Goal: Download file/media

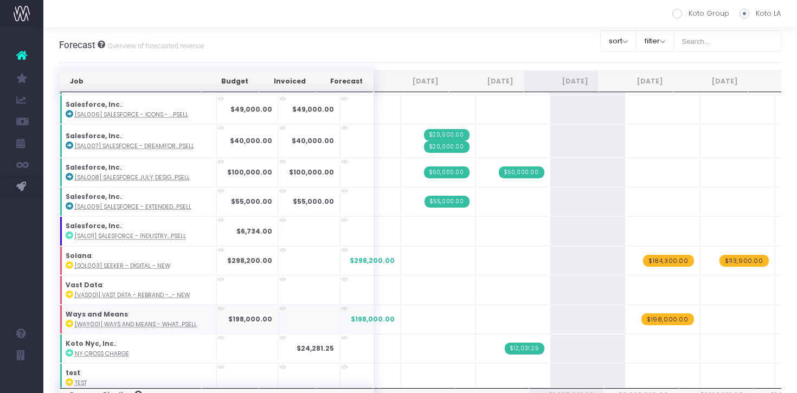
scroll to position [407, 0]
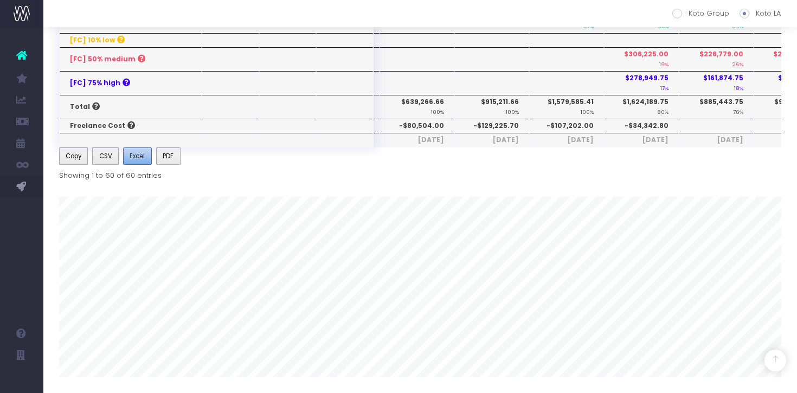
click at [139, 157] on span "Excel" at bounding box center [137, 156] width 15 height 10
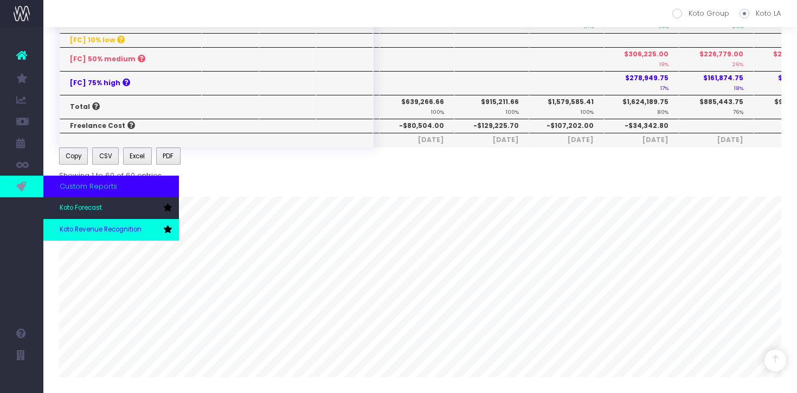
click at [76, 221] on link "Koto Revenue Recognition" at bounding box center [110, 230] width 135 height 22
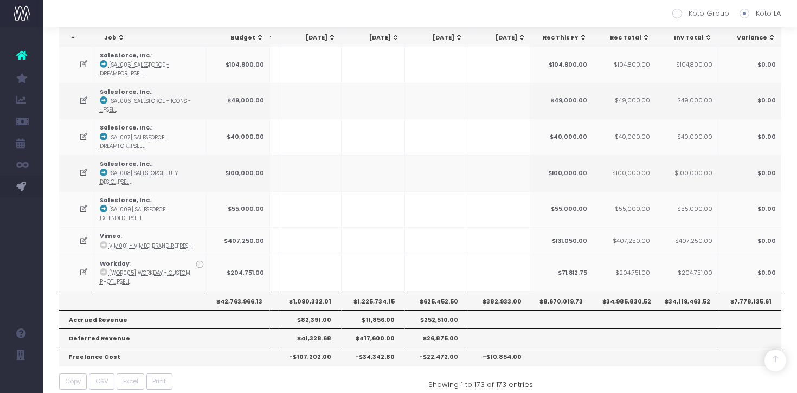
scroll to position [0, 298]
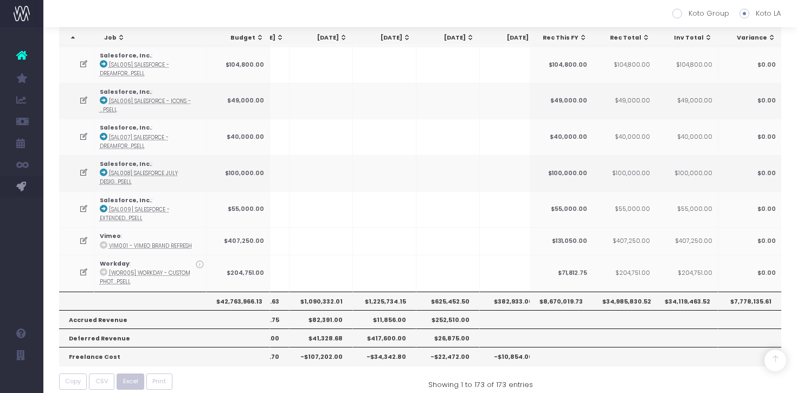
click at [129, 377] on span "Excel" at bounding box center [130, 381] width 15 height 9
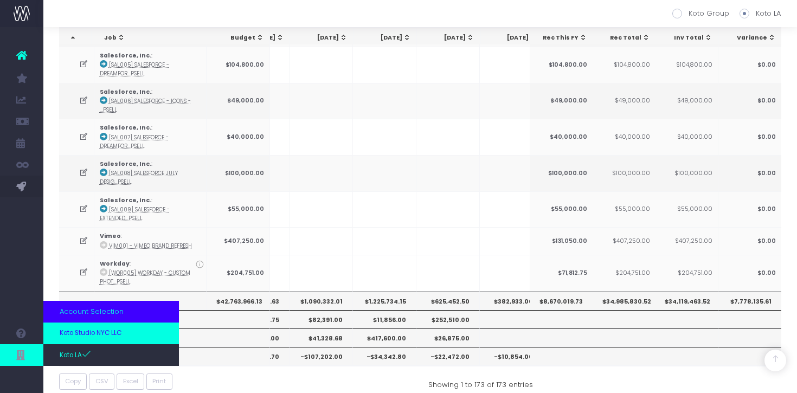
click at [82, 339] on link "Koto Studio NYC LLC" at bounding box center [110, 333] width 135 height 22
